Goal: Check status: Check status

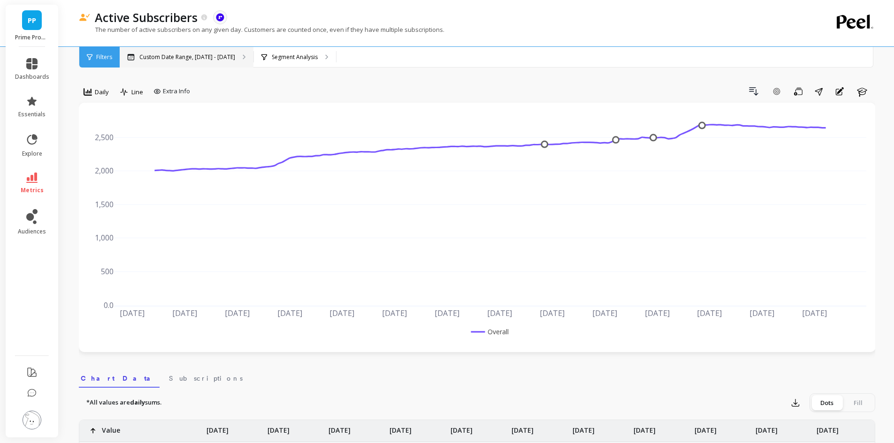
click at [198, 60] on p "Custom Date Range, [DATE] - [DATE]" at bounding box center [187, 57] width 96 height 8
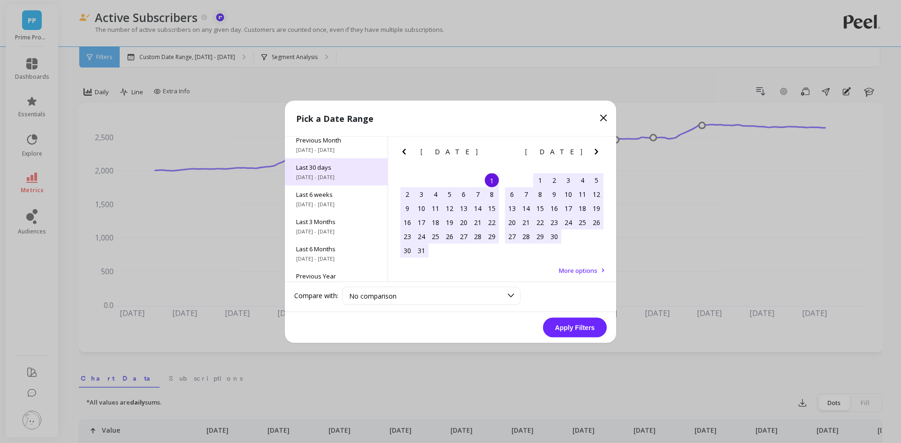
scroll to position [127, 0]
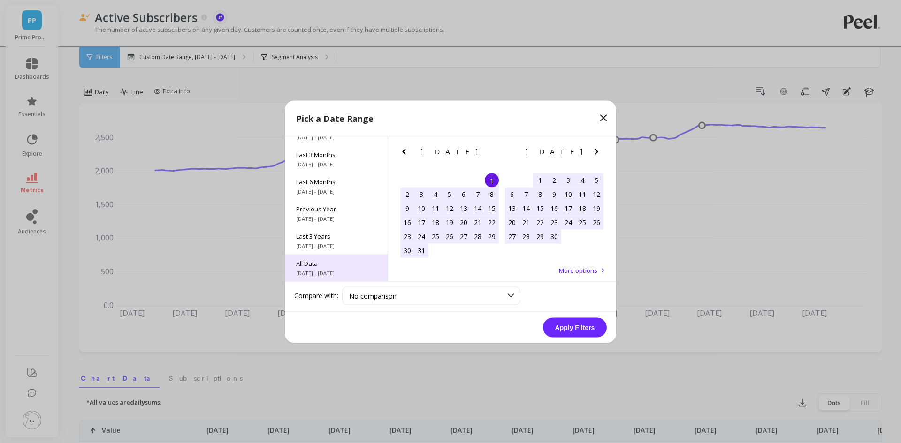
click at [335, 262] on span "All Data" at bounding box center [336, 263] width 80 height 8
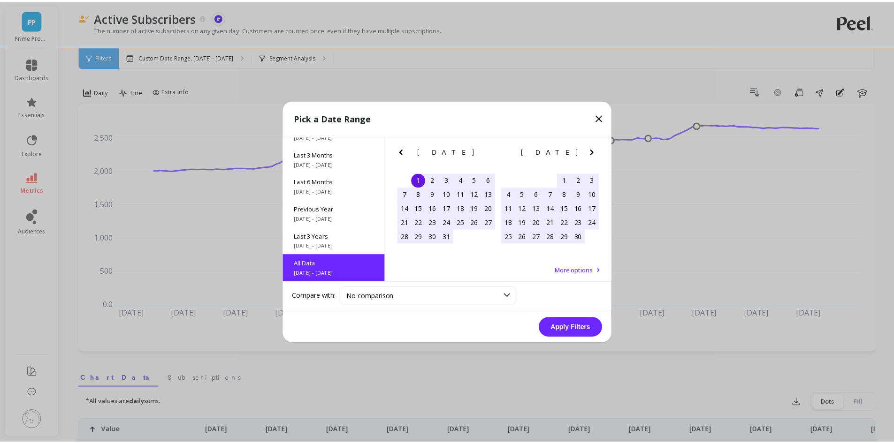
scroll to position [0, 0]
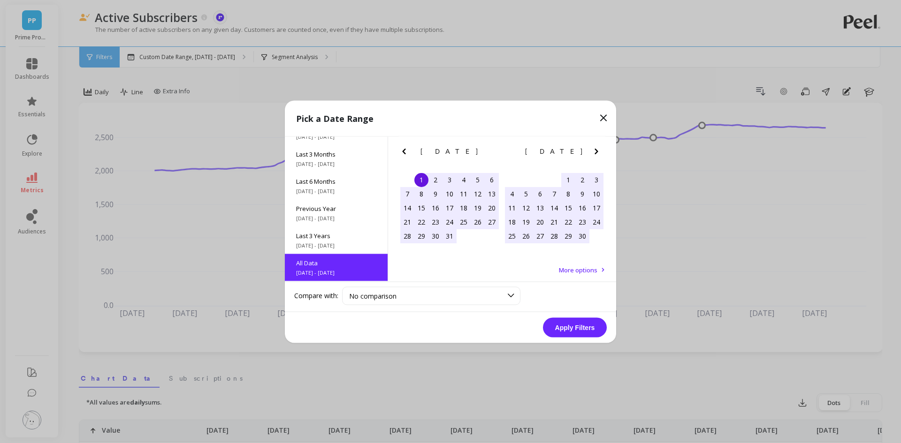
click at [561, 332] on button "Apply Filters" at bounding box center [575, 328] width 64 height 20
